Goal: Find specific page/section: Find specific page/section

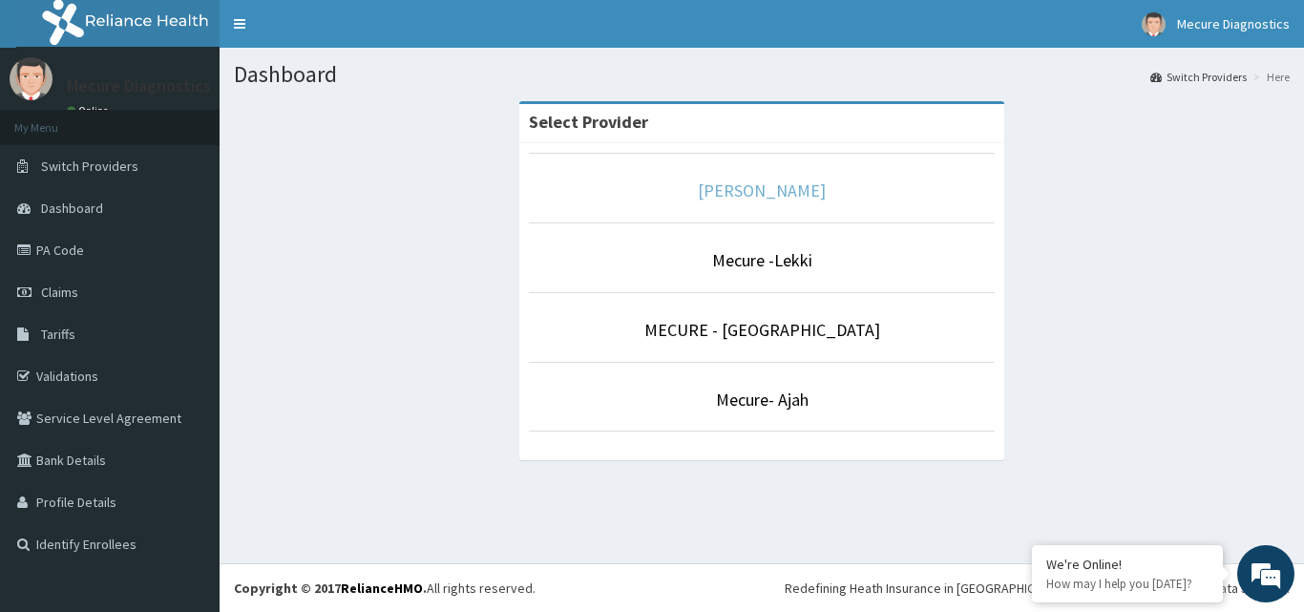
click at [765, 193] on link "[PERSON_NAME]" at bounding box center [762, 191] width 128 height 22
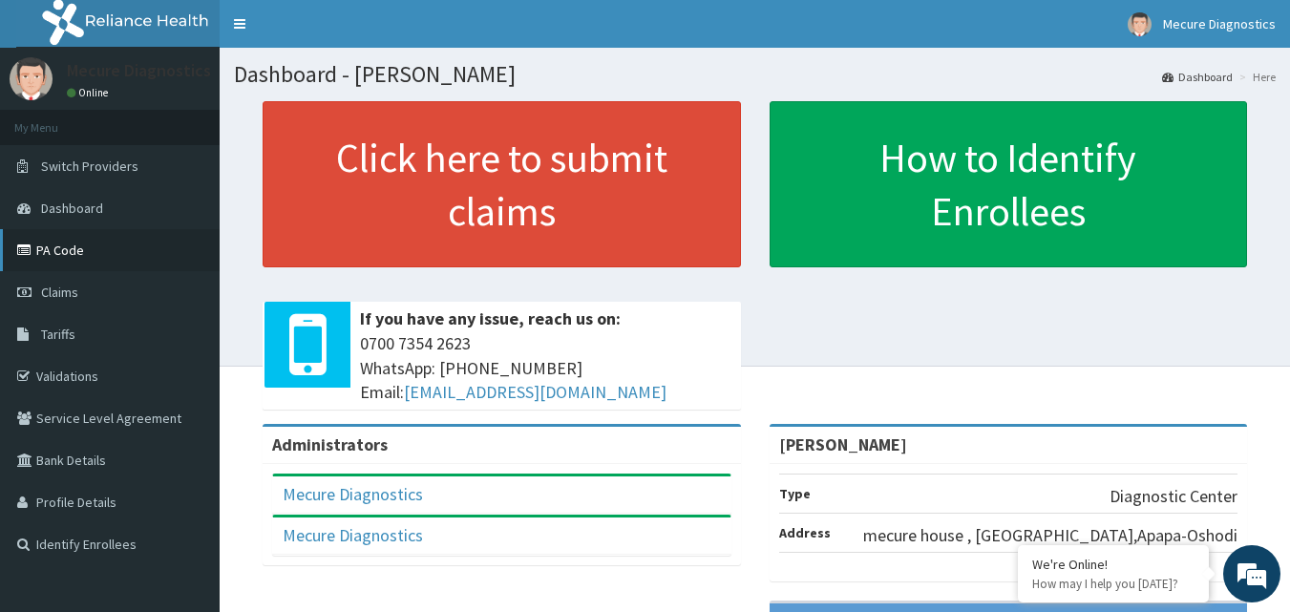
click at [80, 248] on link "PA Code" at bounding box center [110, 250] width 220 height 42
